Goal: Transaction & Acquisition: Purchase product/service

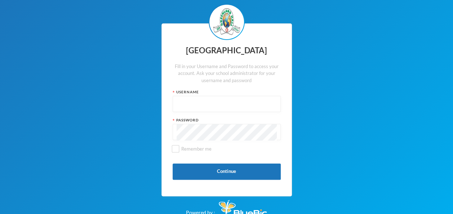
click at [197, 108] on input "text" at bounding box center [227, 104] width 100 height 16
paste input "p-j21-121 Password: [SECURITY_DATA]"
click at [258, 103] on input "p-j21-121 Password: [SECURITY_DATA]" at bounding box center [227, 104] width 100 height 16
type input "p-j21-121"
click at [173, 147] on input "Remember me" at bounding box center [176, 149] width 8 height 8
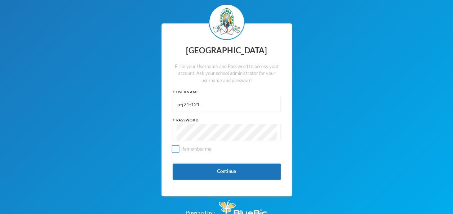
checkbox input "true"
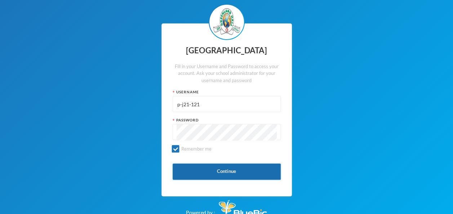
click at [195, 178] on button "Continue" at bounding box center [227, 172] width 108 height 16
click at [222, 167] on button "Continue" at bounding box center [227, 172] width 108 height 16
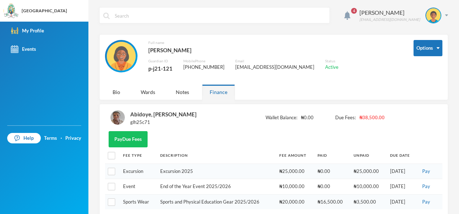
click at [118, 118] on img at bounding box center [117, 117] width 14 height 14
click at [444, 14] on img at bounding box center [445, 15] width 3 height 2
click at [357, 12] on span "4" at bounding box center [354, 11] width 12 height 12
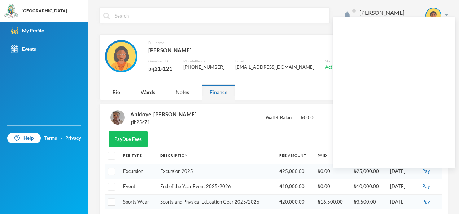
click at [306, 132] on div "Pay Due Fees" at bounding box center [273, 139] width 337 height 16
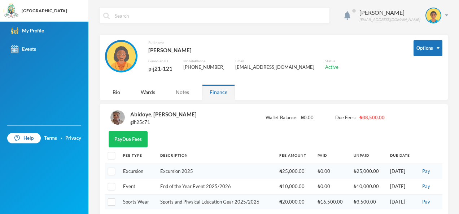
click at [176, 89] on div "Notes" at bounding box center [182, 92] width 28 height 16
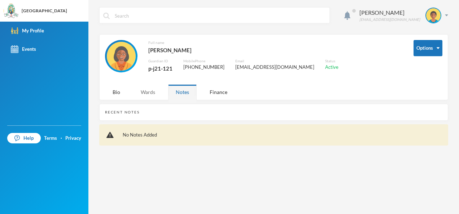
click at [153, 94] on div "Wards" at bounding box center [148, 92] width 30 height 16
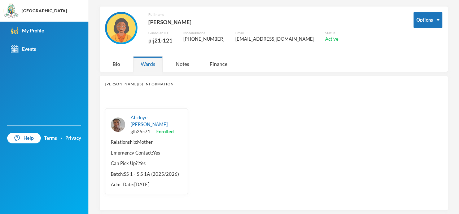
scroll to position [31, 0]
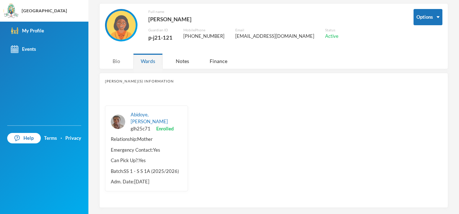
click at [120, 66] on div "Bio" at bounding box center [116, 61] width 23 height 16
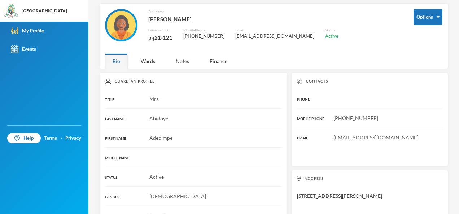
click at [120, 66] on div "Bio" at bounding box center [116, 61] width 23 height 16
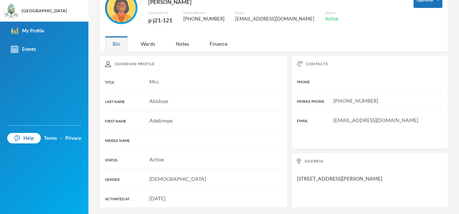
scroll to position [0, 0]
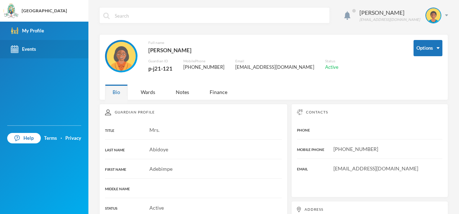
click at [44, 47] on link "Events" at bounding box center [44, 49] width 88 height 18
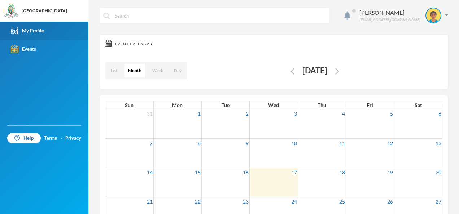
click at [40, 29] on div "My Profile" at bounding box center [27, 31] width 33 height 8
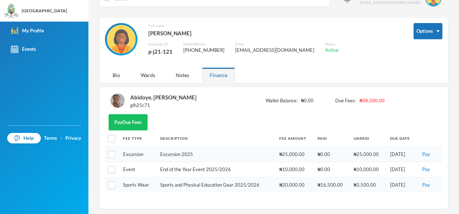
scroll to position [18, 0]
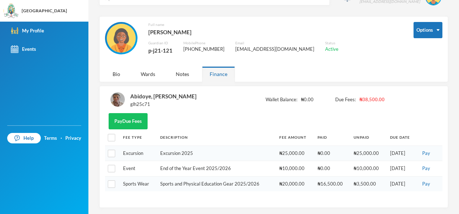
click at [122, 135] on th "Fee Type" at bounding box center [137, 137] width 37 height 16
drag, startPoint x: 122, startPoint y: 135, endPoint x: 419, endPoint y: 187, distance: 301.6
click at [419, 187] on table "Fee Type Description Fee Amount Paid Unpaid Due Date Excursion Excursion 2025 ₦…" at bounding box center [273, 160] width 337 height 62
copy thead
click at [200, 133] on th "Description" at bounding box center [215, 137] width 119 height 16
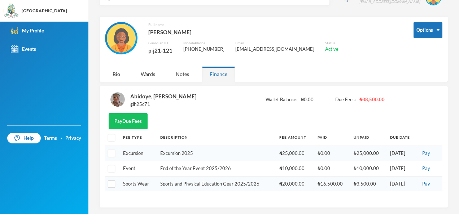
click at [302, 95] on div "Abidoye, [PERSON_NAME] glh25c71 Wallet Balance: ₦0.00 Due Fees: ₦38,500.00" at bounding box center [273, 103] width 337 height 22
click at [136, 122] on button "Pay Due Fees" at bounding box center [128, 121] width 39 height 16
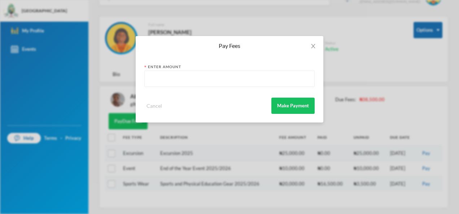
click at [265, 80] on input "text" at bounding box center [229, 79] width 162 height 16
type input "38000"
click at [299, 103] on button "Make Payment" at bounding box center [292, 106] width 43 height 16
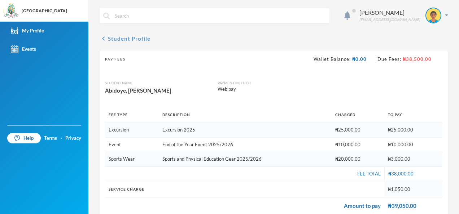
click at [108, 37] on button "chevron_left Student Profile" at bounding box center [124, 38] width 51 height 9
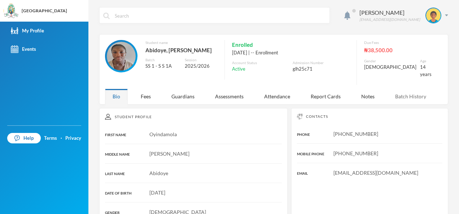
click at [406, 90] on div "Batch History" at bounding box center [410, 97] width 46 height 16
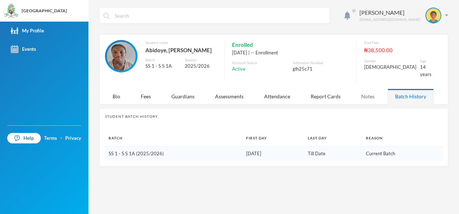
click at [367, 89] on div "Notes" at bounding box center [367, 97] width 28 height 16
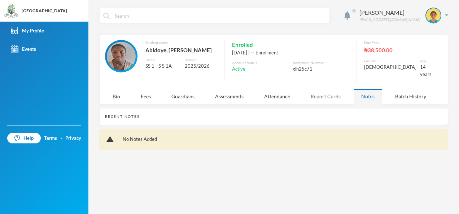
click at [333, 89] on div "Report Cards" at bounding box center [325, 97] width 45 height 16
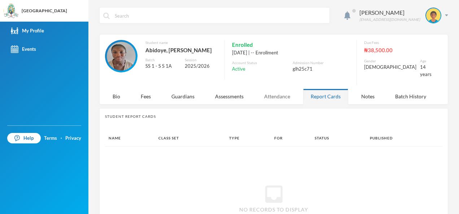
click at [286, 89] on div "Attendance" at bounding box center [276, 97] width 41 height 16
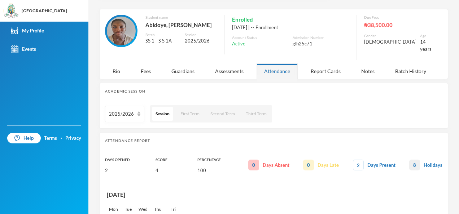
scroll to position [3, 0]
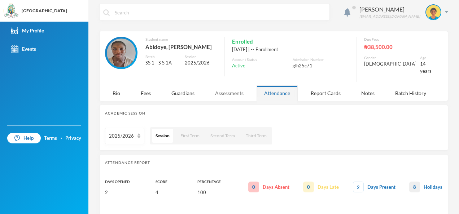
click at [233, 89] on div "Assessments" at bounding box center [229, 93] width 44 height 16
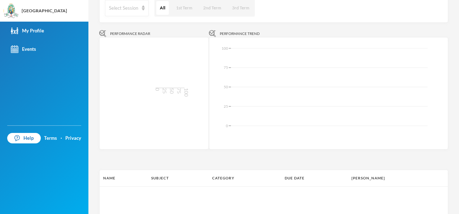
scroll to position [0, 0]
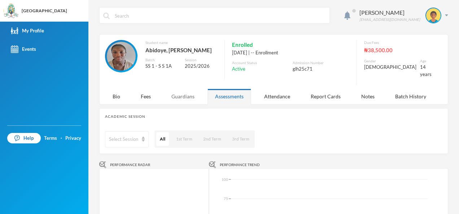
click at [182, 90] on div "Guardians" at bounding box center [183, 97] width 38 height 16
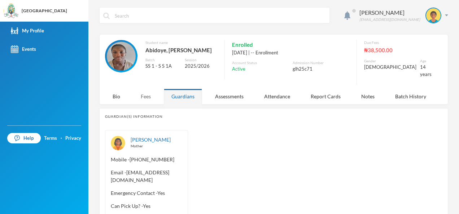
click at [150, 91] on div "Fees" at bounding box center [145, 97] width 25 height 16
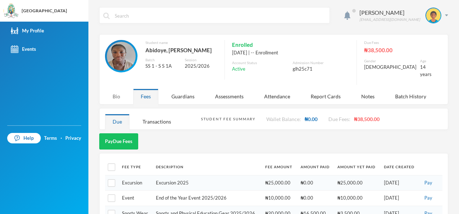
click at [124, 92] on div "Bio" at bounding box center [116, 97] width 23 height 16
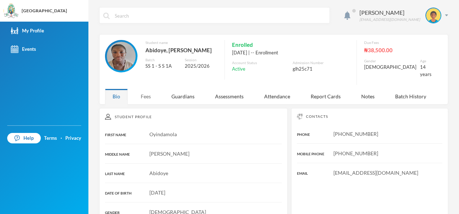
click at [150, 94] on div "Fees" at bounding box center [145, 97] width 25 height 16
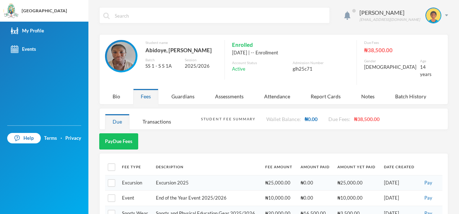
scroll to position [13, 0]
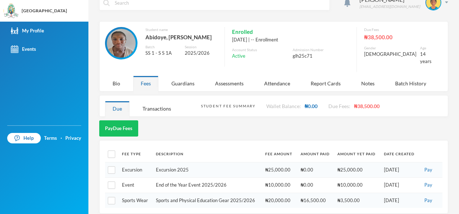
drag, startPoint x: 216, startPoint y: 119, endPoint x: 224, endPoint y: 124, distance: 9.4
click at [224, 124] on div "Pay Due Fees" at bounding box center [273, 128] width 349 height 16
click at [154, 102] on div "Transactions" at bounding box center [157, 109] width 44 height 16
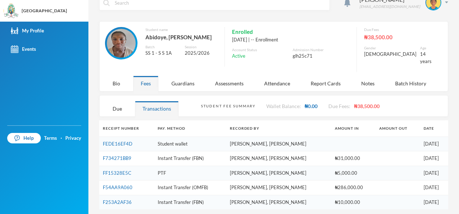
scroll to position [9, 0]
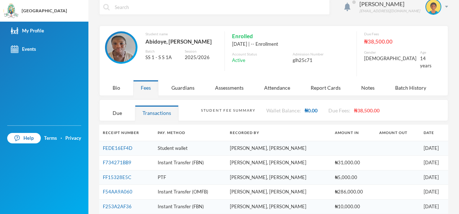
click at [264, 185] on td "[PERSON_NAME], [PERSON_NAME]" at bounding box center [278, 192] width 105 height 15
click at [331, 185] on td "₦286,000.00" at bounding box center [353, 192] width 44 height 15
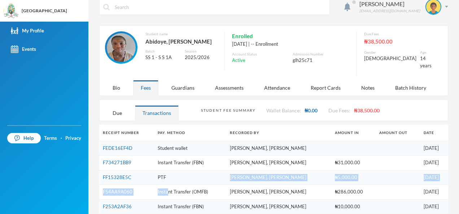
drag, startPoint x: 168, startPoint y: 167, endPoint x: 169, endPoint y: 187, distance: 19.5
click at [169, 187] on tbody "FEDE16EF4D Student wallet [PERSON_NAME], [PERSON_NAME] [DATE] F734271BB9 Instan…" at bounding box center [273, 177] width 349 height 73
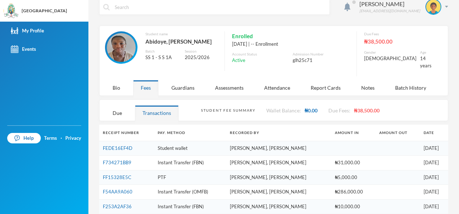
drag, startPoint x: 169, startPoint y: 187, endPoint x: 217, endPoint y: 209, distance: 52.2
click at [217, 209] on div "[PERSON_NAME] [EMAIL_ADDRESS][DOMAIN_NAME] Student name [PERSON_NAME], [PERSON_…" at bounding box center [273, 107] width 370 height 214
click at [111, 84] on div "Bio" at bounding box center [116, 88] width 23 height 16
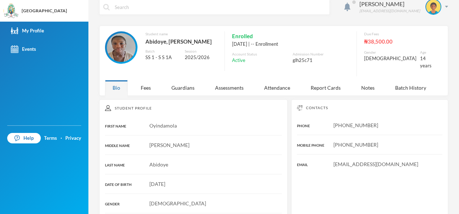
scroll to position [13, 0]
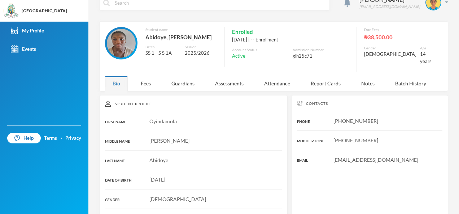
click at [111, 84] on div "Bio" at bounding box center [116, 84] width 23 height 16
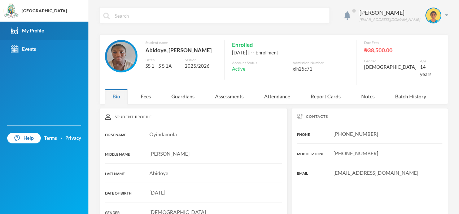
click at [53, 28] on link "My Profile" at bounding box center [44, 31] width 88 height 18
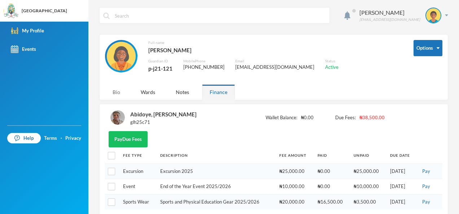
click at [115, 92] on div "Bio" at bounding box center [116, 92] width 23 height 16
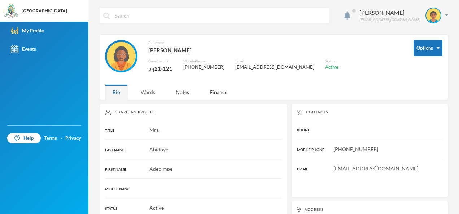
click at [144, 91] on div "Wards" at bounding box center [148, 92] width 30 height 16
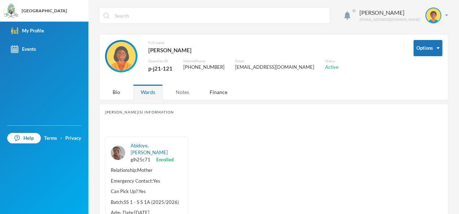
click at [180, 92] on div "Notes" at bounding box center [182, 92] width 28 height 16
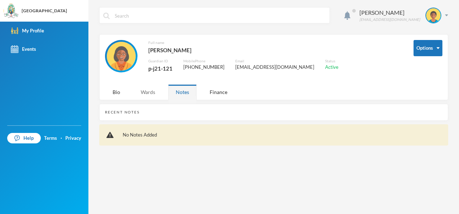
click at [151, 96] on div "Wards" at bounding box center [148, 92] width 30 height 16
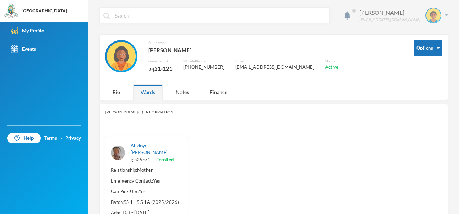
click at [426, 10] on img at bounding box center [433, 15] width 14 height 14
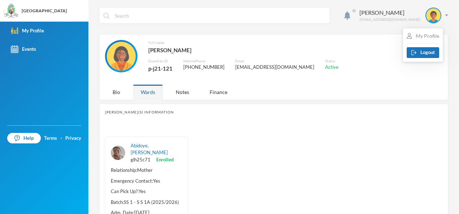
click at [427, 34] on div "My Profile" at bounding box center [422, 36] width 32 height 8
click at [438, 17] on div "[PERSON_NAME] [EMAIL_ADDRESS][DOMAIN_NAME]" at bounding box center [401, 16] width 94 height 16
click at [355, 16] on span at bounding box center [354, 11] width 12 height 12
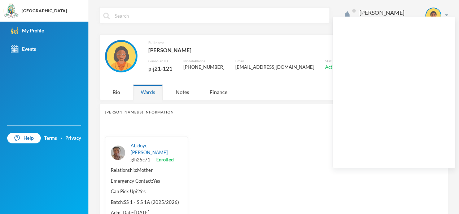
click at [318, 137] on div "Abidoye, [PERSON_NAME] glh25c71 Enrolled Relationship: Mother Emergency Contact…" at bounding box center [273, 179] width 337 height 107
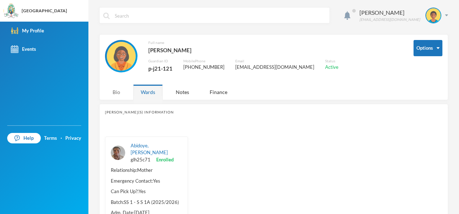
click at [112, 92] on div "Bio" at bounding box center [116, 92] width 23 height 16
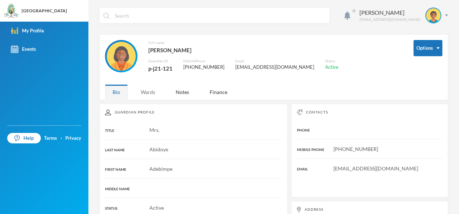
click at [151, 90] on div "Wards" at bounding box center [148, 92] width 30 height 16
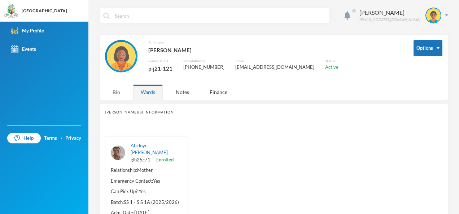
click at [118, 91] on div "Bio" at bounding box center [116, 92] width 23 height 16
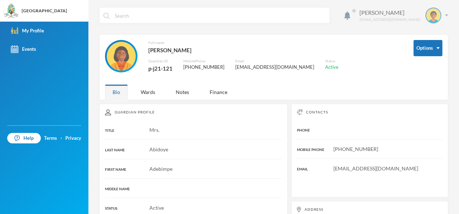
click at [428, 17] on img at bounding box center [433, 15] width 14 height 14
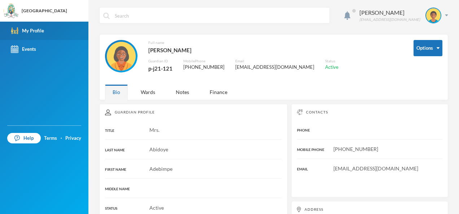
click at [66, 30] on link "My Profile" at bounding box center [44, 31] width 88 height 18
click at [210, 94] on div "Finance" at bounding box center [218, 92] width 33 height 16
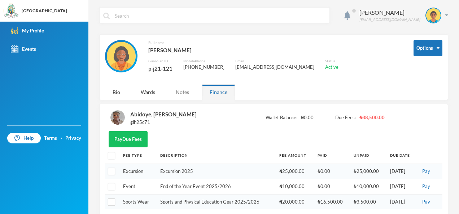
click at [175, 91] on div "Notes" at bounding box center [182, 92] width 28 height 16
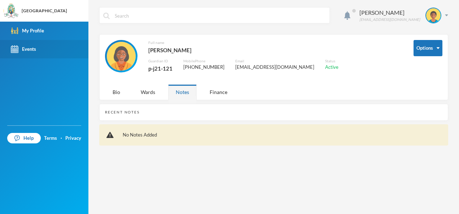
click at [29, 46] on div "Events" at bounding box center [23, 49] width 25 height 8
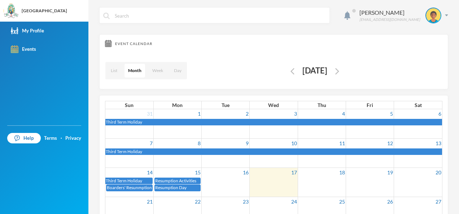
scroll to position [0, 0]
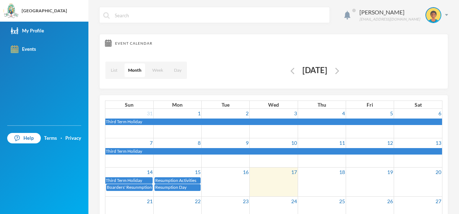
click at [341, 70] on button "button" at bounding box center [337, 70] width 8 height 8
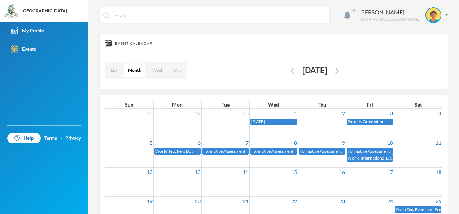
click at [339, 70] on img "button" at bounding box center [337, 71] width 4 height 6
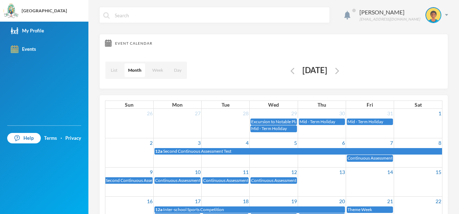
click at [280, 126] on div "Mid - Term Holiday" at bounding box center [273, 129] width 45 height 6
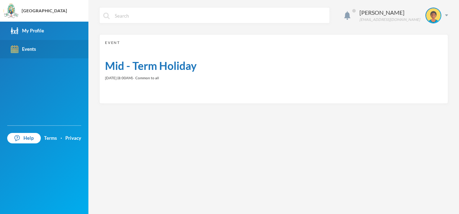
click at [58, 43] on link "Events" at bounding box center [44, 49] width 88 height 18
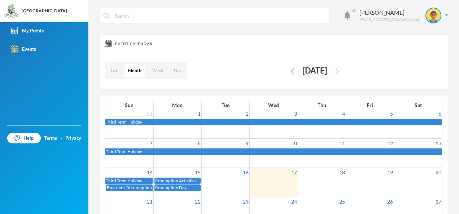
click at [339, 72] on img "button" at bounding box center [337, 71] width 4 height 6
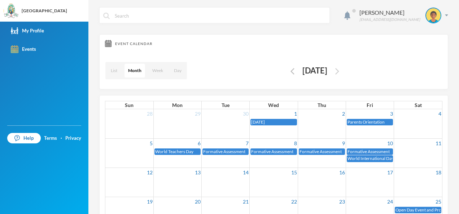
click at [339, 72] on img "button" at bounding box center [337, 71] width 4 height 6
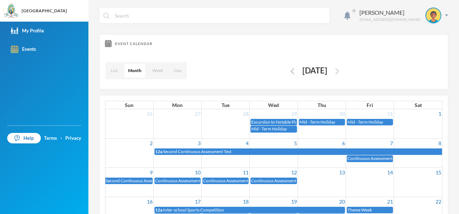
click at [339, 70] on img "button" at bounding box center [337, 71] width 4 height 6
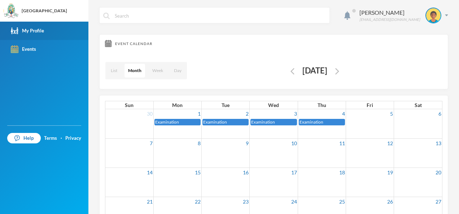
click at [58, 30] on link "My Profile" at bounding box center [44, 31] width 88 height 18
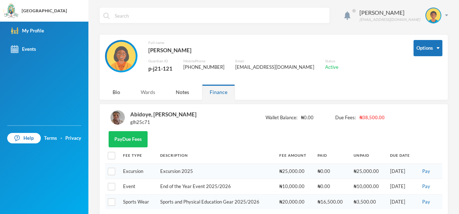
click at [150, 95] on div "Wards" at bounding box center [148, 92] width 30 height 16
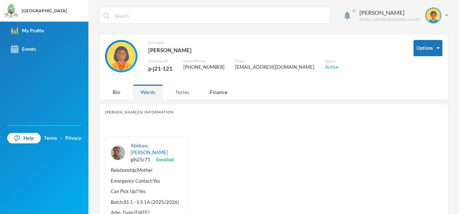
click at [183, 92] on div "Notes" at bounding box center [182, 92] width 28 height 16
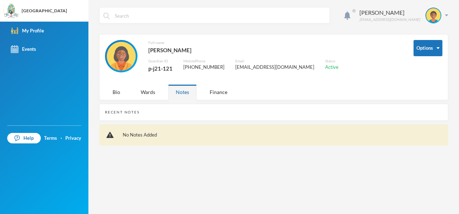
click at [124, 62] on img at bounding box center [121, 56] width 29 height 29
click at [53, 28] on link "My Profile" at bounding box center [44, 31] width 88 height 18
click at [45, 13] on div "[GEOGRAPHIC_DATA]" at bounding box center [44, 11] width 45 height 6
click at [9, 12] on img at bounding box center [11, 11] width 14 height 14
click at [120, 93] on div "Bio" at bounding box center [116, 92] width 23 height 16
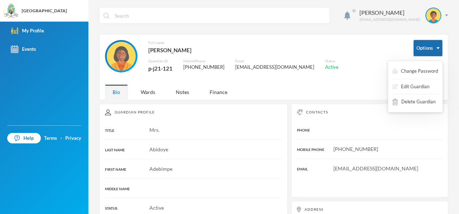
click at [430, 51] on button "Options" at bounding box center [427, 48] width 29 height 16
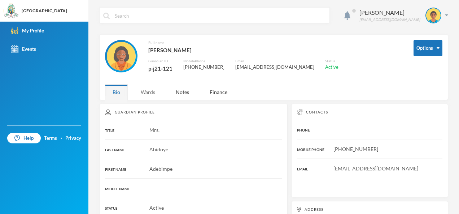
click at [142, 94] on div "Wards" at bounding box center [148, 92] width 30 height 16
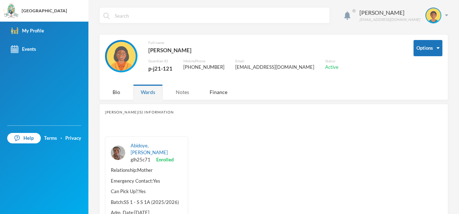
click at [183, 92] on div "Notes" at bounding box center [182, 92] width 28 height 16
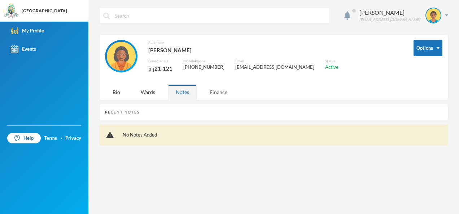
click at [212, 93] on div "Finance" at bounding box center [218, 92] width 33 height 16
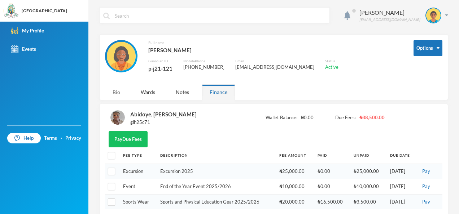
click at [113, 92] on div "Bio" at bounding box center [116, 92] width 23 height 16
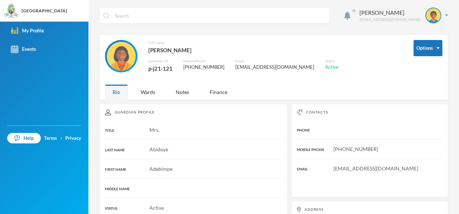
click at [157, 76] on div "Full name [PERSON_NAME] Guardian ID p-j21-121 Mobile Phone [PHONE_NUMBER] Email…" at bounding box center [253, 60] width 297 height 41
click at [157, 70] on div "p-j21-121" at bounding box center [160, 68] width 24 height 9
click at [177, 90] on div "Notes" at bounding box center [182, 92] width 28 height 16
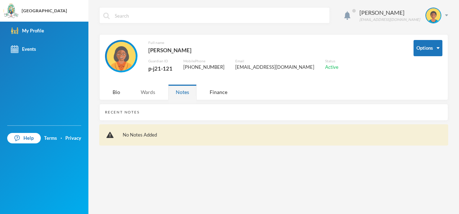
click at [143, 92] on div "Wards" at bounding box center [148, 92] width 30 height 16
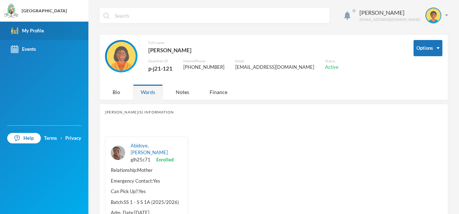
click at [24, 35] on link "My Profile" at bounding box center [44, 31] width 88 height 18
click at [26, 36] on link "My Profile" at bounding box center [44, 31] width 88 height 18
click at [115, 14] on input "text" at bounding box center [220, 16] width 212 height 16
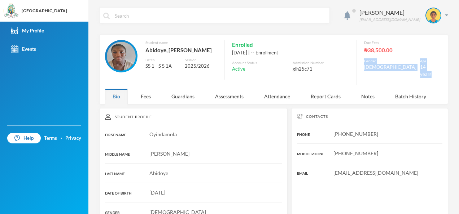
drag, startPoint x: 371, startPoint y: 61, endPoint x: 419, endPoint y: 67, distance: 48.7
click at [419, 67] on div "Due Fees ₦38,500.00 Gender [DEMOGRAPHIC_DATA] Age [DEMOGRAPHIC_DATA] years" at bounding box center [393, 62] width 75 height 45
drag, startPoint x: 419, startPoint y: 67, endPoint x: 288, endPoint y: 171, distance: 166.9
click at [291, 171] on div "Contacts PHONE [PHONE_NUMBER] MOBILE PHONE [PHONE_NUMBER] EMAIL [EMAIL_ADDRESS]…" at bounding box center [369, 179] width 157 height 143
click at [371, 62] on div "Gender" at bounding box center [390, 60] width 52 height 5
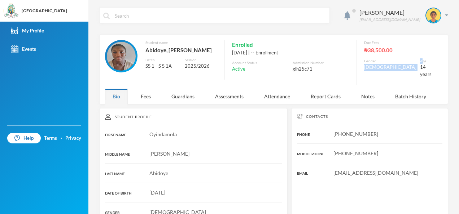
drag, startPoint x: 400, startPoint y: 62, endPoint x: 361, endPoint y: 68, distance: 39.8
click at [361, 68] on div "Student name [PERSON_NAME], [PERSON_NAME] SS 1 - S S 1A Session 2025/2026 Enrol…" at bounding box center [268, 62] width 326 height 45
drag, startPoint x: 361, startPoint y: 68, endPoint x: 356, endPoint y: 71, distance: 5.5
click at [356, 71] on div "Student name [PERSON_NAME], [PERSON_NAME] SS 1 - S S 1A Session 2025/2026 Enrol…" at bounding box center [268, 62] width 326 height 45
drag, startPoint x: 367, startPoint y: 57, endPoint x: 419, endPoint y: 64, distance: 52.7
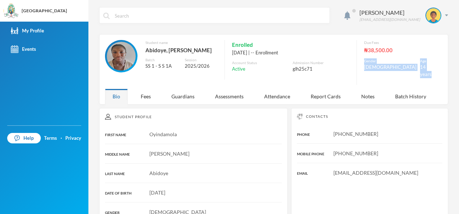
click at [419, 64] on div "Due Fees ₦38,500.00 Gender [DEMOGRAPHIC_DATA] Age [DEMOGRAPHIC_DATA] years" at bounding box center [393, 62] width 75 height 45
copy div "Gender [DEMOGRAPHIC_DATA] Age [DEMOGRAPHIC_DATA] years"
click at [209, 114] on div "Student Profile" at bounding box center [193, 117] width 177 height 6
click at [224, 92] on div "Assessments" at bounding box center [229, 97] width 44 height 16
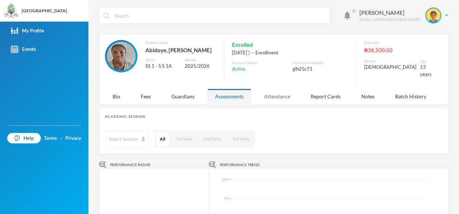
click at [265, 91] on div "Attendance" at bounding box center [276, 97] width 41 height 16
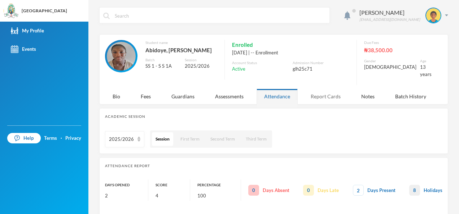
click at [314, 92] on div "Report Cards" at bounding box center [325, 97] width 45 height 16
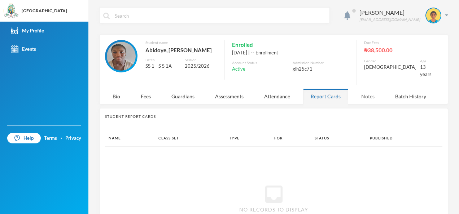
click at [361, 92] on div "Notes" at bounding box center [367, 97] width 28 height 16
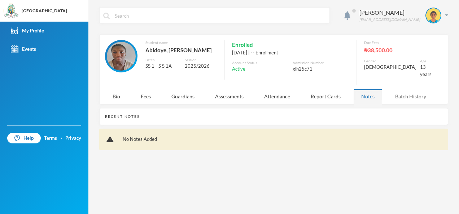
click at [397, 89] on div "Batch History" at bounding box center [410, 97] width 46 height 16
